Goal: Browse casually: Explore the website without a specific task or goal

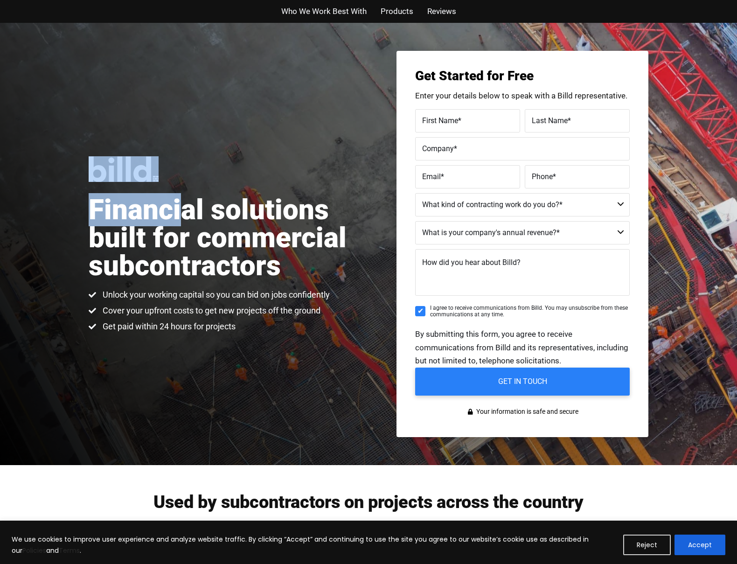
click at [186, 219] on h1 "Financial solutions built for commercial subcontractors" at bounding box center [229, 238] width 280 height 84
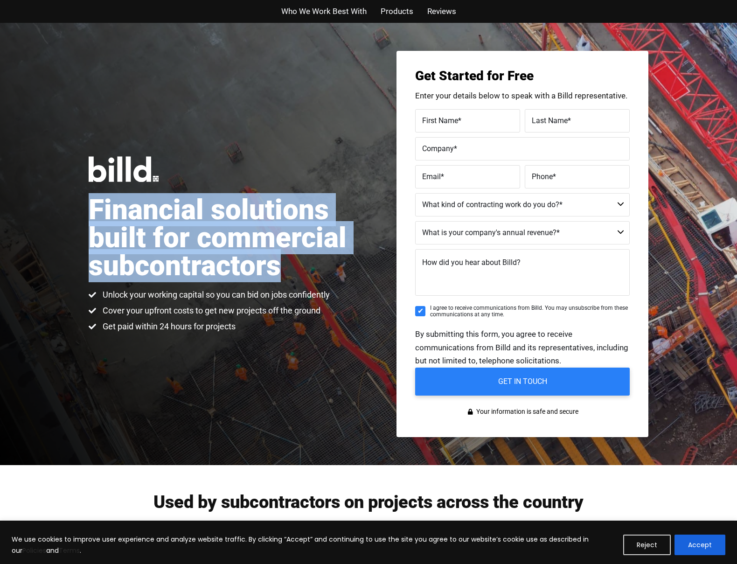
drag, startPoint x: 0, startPoint y: 0, endPoint x: 194, endPoint y: 271, distance: 333.4
click at [194, 270] on h1 "Financial solutions built for commercial subcontractors" at bounding box center [229, 238] width 280 height 84
click at [194, 271] on h1 "Financial solutions built for commercial subcontractors" at bounding box center [229, 238] width 280 height 84
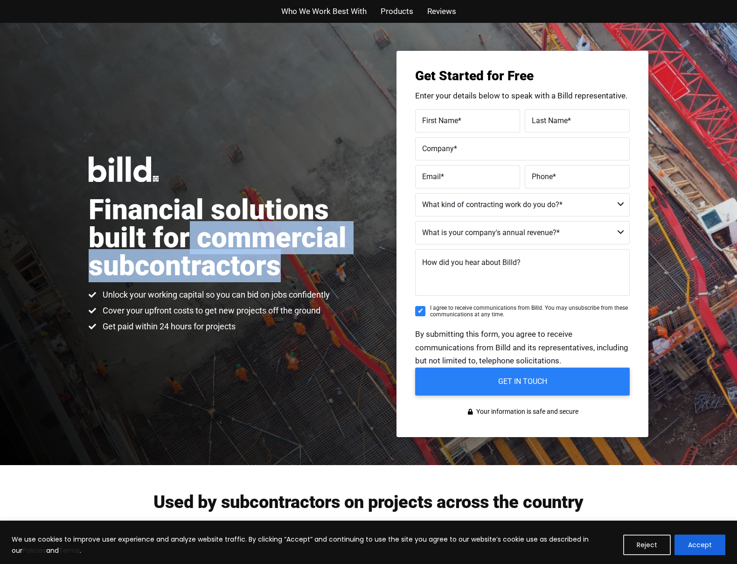
drag, startPoint x: 194, startPoint y: 271, endPoint x: 187, endPoint y: 229, distance: 42.2
click at [187, 229] on h1 "Financial solutions built for commercial subcontractors" at bounding box center [229, 238] width 280 height 84
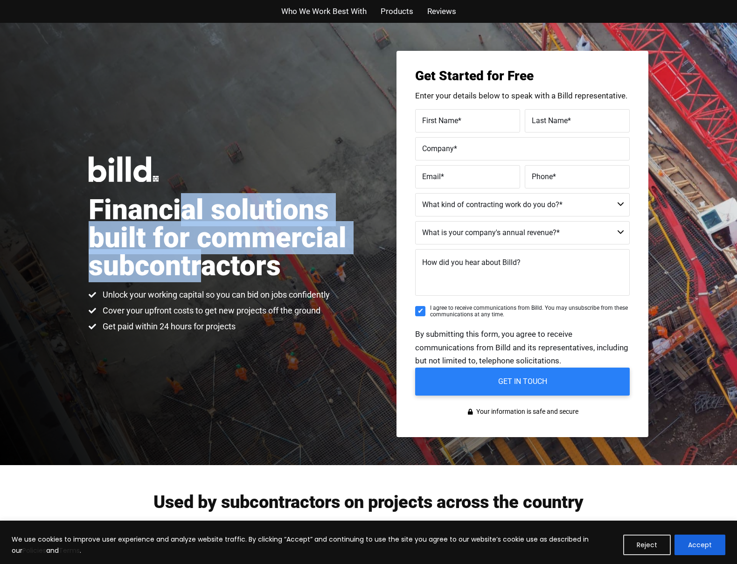
drag, startPoint x: 187, startPoint y: 214, endPoint x: 203, endPoint y: 258, distance: 47.2
click at [203, 258] on h1 "Financial solutions built for commercial subcontractors" at bounding box center [229, 238] width 280 height 84
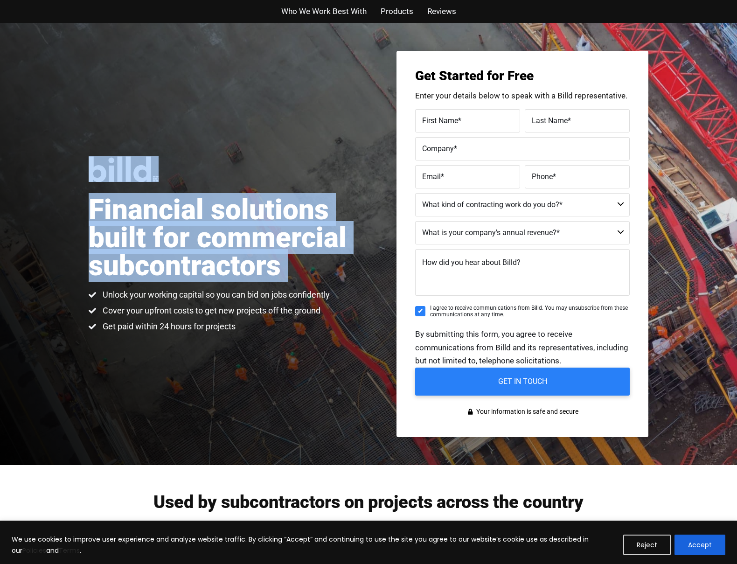
drag, startPoint x: 201, startPoint y: 288, endPoint x: 275, endPoint y: 347, distance: 95.2
click at [275, 347] on div "Financial solutions built for commercial subcontractors Unlock your working cap…" at bounding box center [368, 244] width 737 height 442
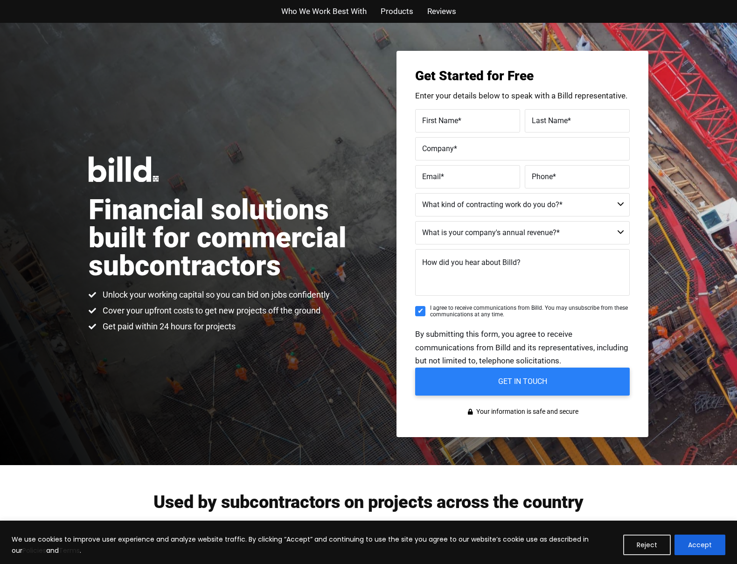
click at [275, 347] on div "Financial solutions built for commercial subcontractors Unlock your working cap…" at bounding box center [368, 244] width 737 height 442
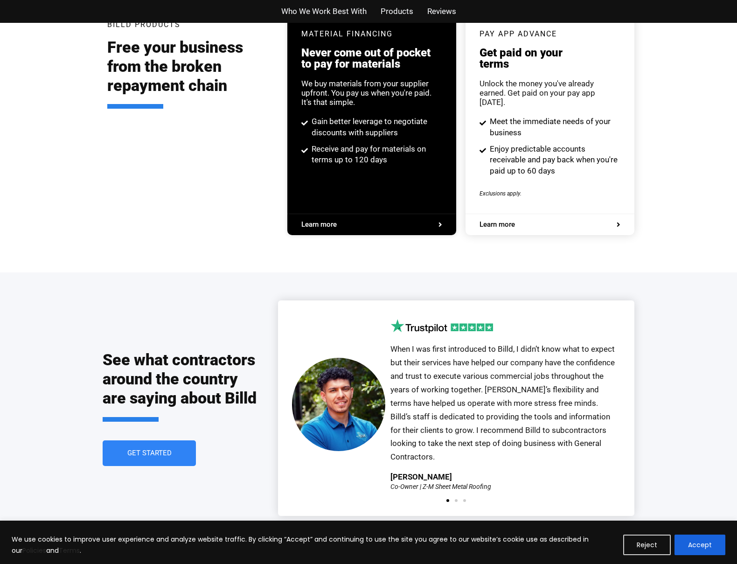
scroll to position [2020, 0]
